Goal: Find contact information: Find contact information

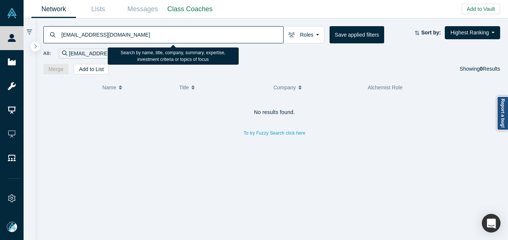
click at [176, 31] on input "[EMAIL_ADDRESS][DOMAIN_NAME]" at bounding box center [172, 35] width 223 height 18
click at [155, 24] on div "[EMAIL_ADDRESS][DOMAIN_NAME] Roles Founders Faculty Mentors Alumni Mentor Angel…" at bounding box center [272, 46] width 473 height 56
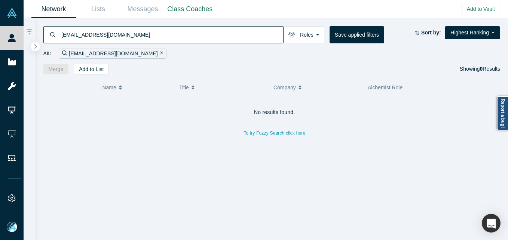
click at [152, 28] on input "[EMAIL_ADDRESS][DOMAIN_NAME]" at bounding box center [172, 35] width 223 height 18
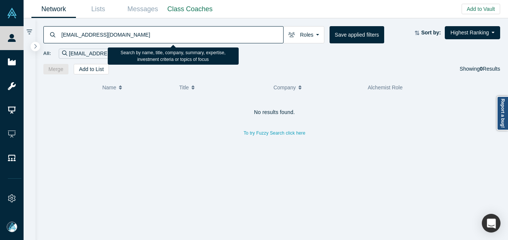
click at [152, 28] on input "[EMAIL_ADDRESS][DOMAIN_NAME]" at bounding box center [172, 35] width 223 height 18
paste input "[PERSON_NAME]"
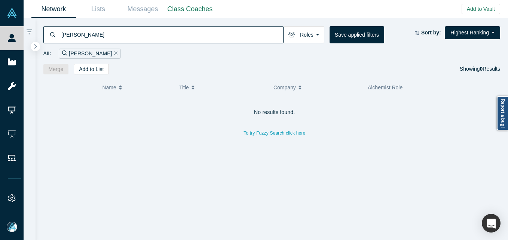
type input "[PERSON_NAME]"
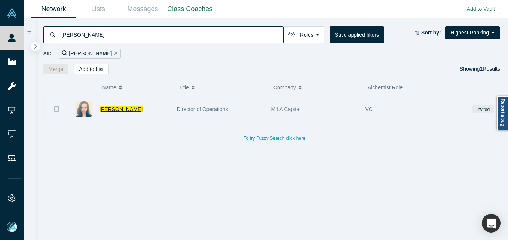
click at [122, 110] on span "[PERSON_NAME]" at bounding box center [121, 109] width 43 height 6
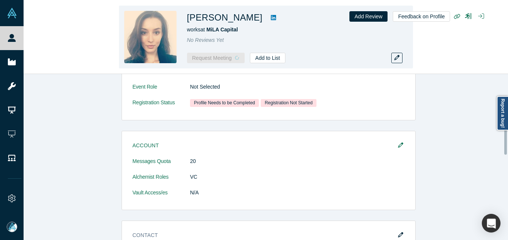
scroll to position [218, 0]
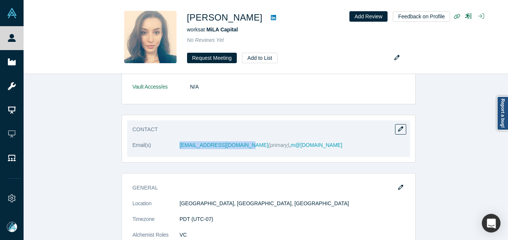
drag, startPoint x: 158, startPoint y: 143, endPoint x: 241, endPoint y: 144, distance: 83.1
click at [241, 144] on dl "Email(s) [EMAIL_ADDRESS][DOMAIN_NAME] (primary) , m@[DOMAIN_NAME]" at bounding box center [268, 149] width 272 height 16
copy dl "[EMAIL_ADDRESS][DOMAIN_NAME]"
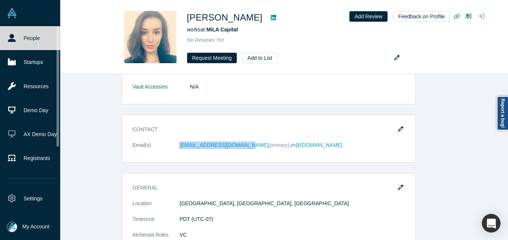
click at [19, 39] on link "People" at bounding box center [33, 38] width 66 height 24
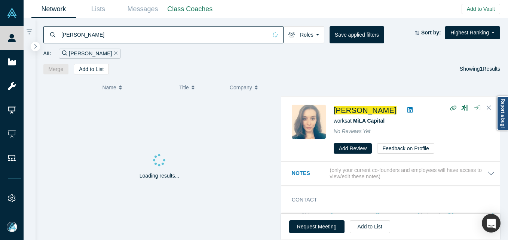
click at [100, 35] on input "[PERSON_NAME]" at bounding box center [164, 35] width 207 height 18
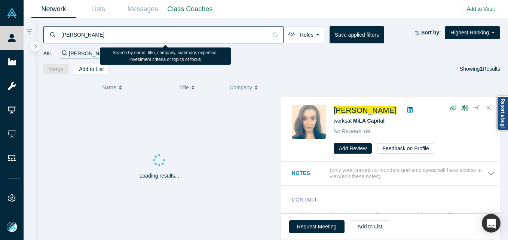
click at [100, 35] on input "[PERSON_NAME]" at bounding box center [164, 35] width 207 height 18
paste input "[PERSON_NAME]"
click at [100, 35] on input "[PERSON_NAME]" at bounding box center [164, 35] width 207 height 18
type input "[PERSON_NAME]"
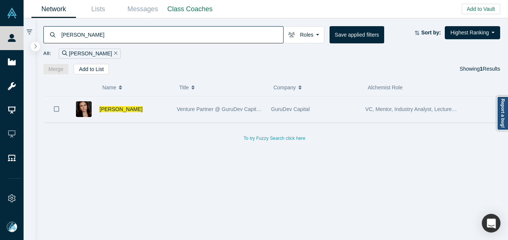
click at [142, 110] on div "[PERSON_NAME]" at bounding box center [135, 110] width 70 height 26
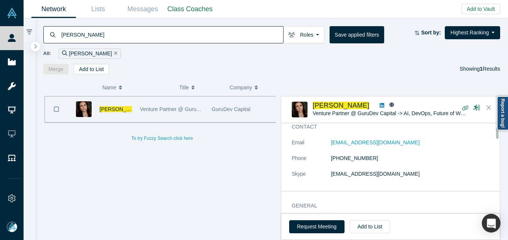
scroll to position [37, 0]
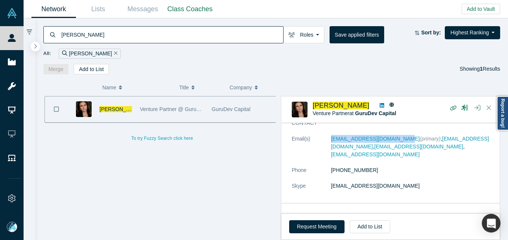
drag, startPoint x: 323, startPoint y: 140, endPoint x: 397, endPoint y: 139, distance: 73.7
click at [397, 139] on dl "Email(s) [EMAIL_ADDRESS][DOMAIN_NAME] (primary) , [EMAIL_ADDRESS][DOMAIN_NAME] …" at bounding box center [393, 166] width 203 height 63
copy dl "[EMAIL_ADDRESS][DOMAIN_NAME]"
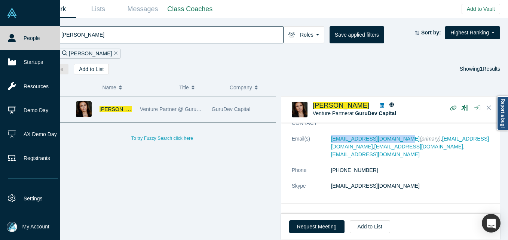
click at [25, 226] on span "My Account" at bounding box center [35, 227] width 27 height 8
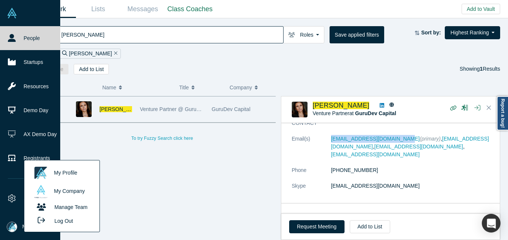
click at [63, 220] on button "Log Out" at bounding box center [53, 221] width 45 height 14
